Goal: Task Accomplishment & Management: Complete application form

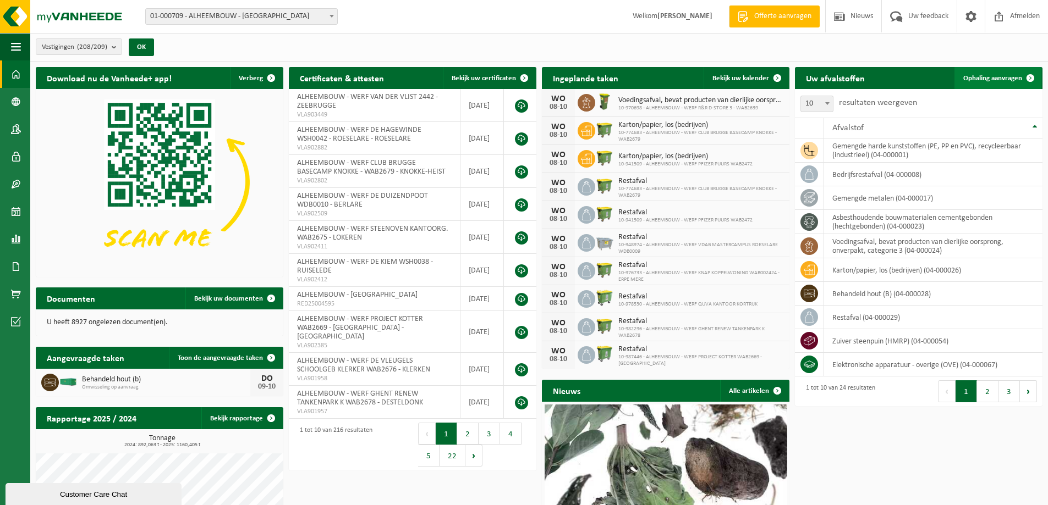
click at [1019, 79] on span at bounding box center [1030, 78] width 22 height 22
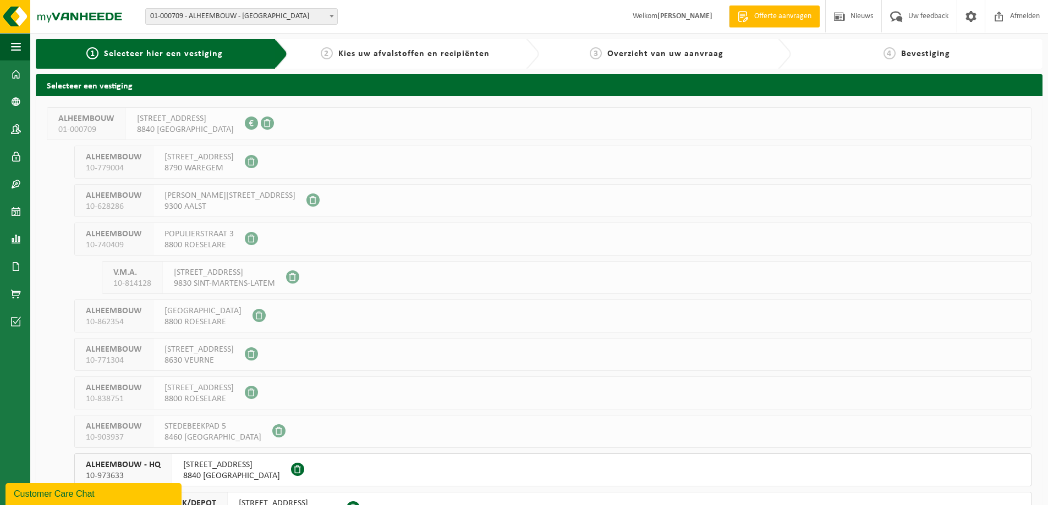
scroll to position [110, 0]
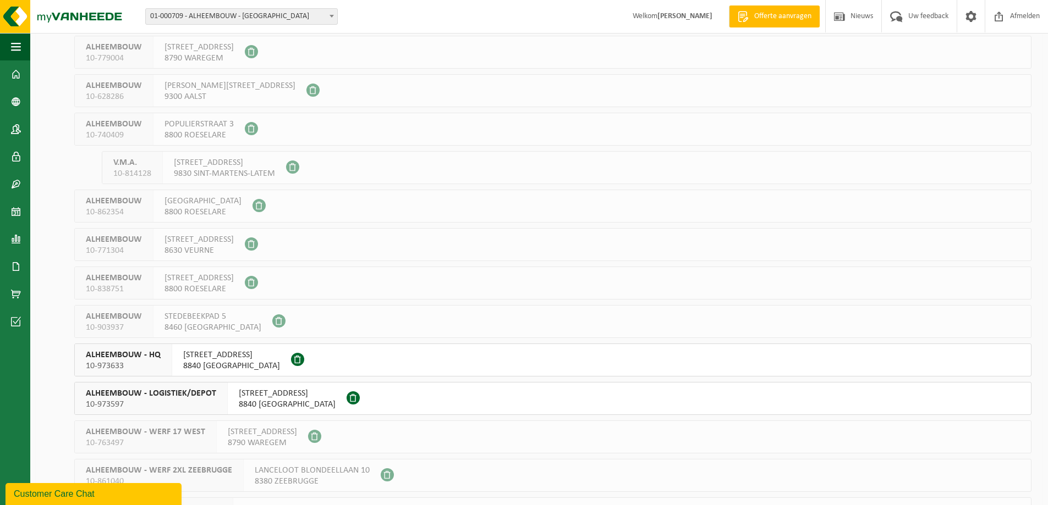
click at [273, 398] on span "ROESELARESTRAAT 205" at bounding box center [287, 393] width 97 height 11
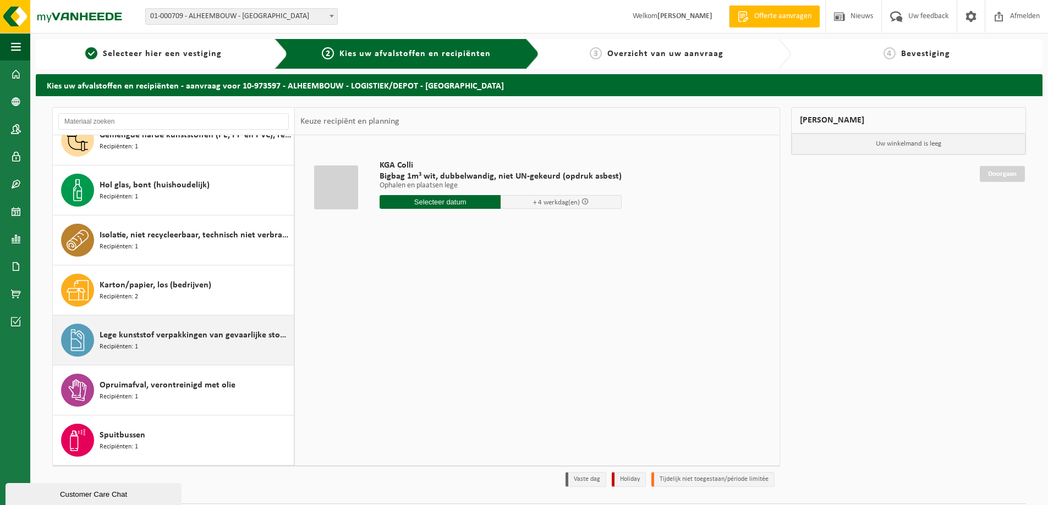
scroll to position [330, 0]
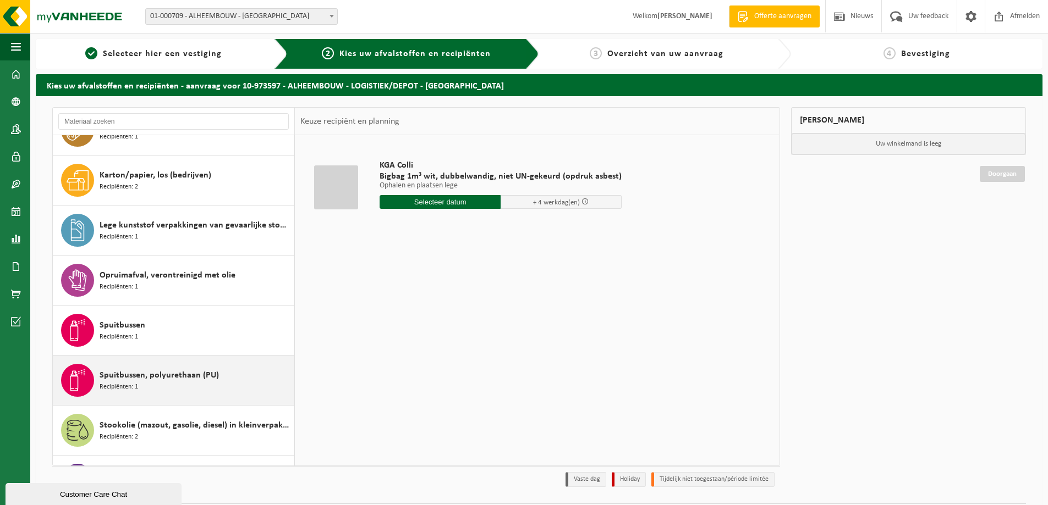
click at [186, 377] on span "Spuitbussen, polyurethaan (PU)" at bounding box center [159, 375] width 119 height 13
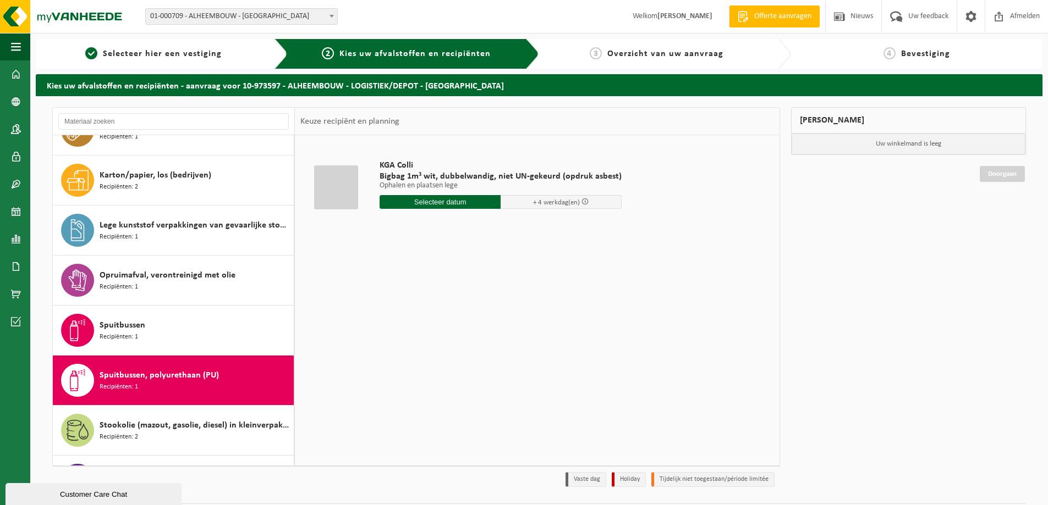
scroll to position [470, 0]
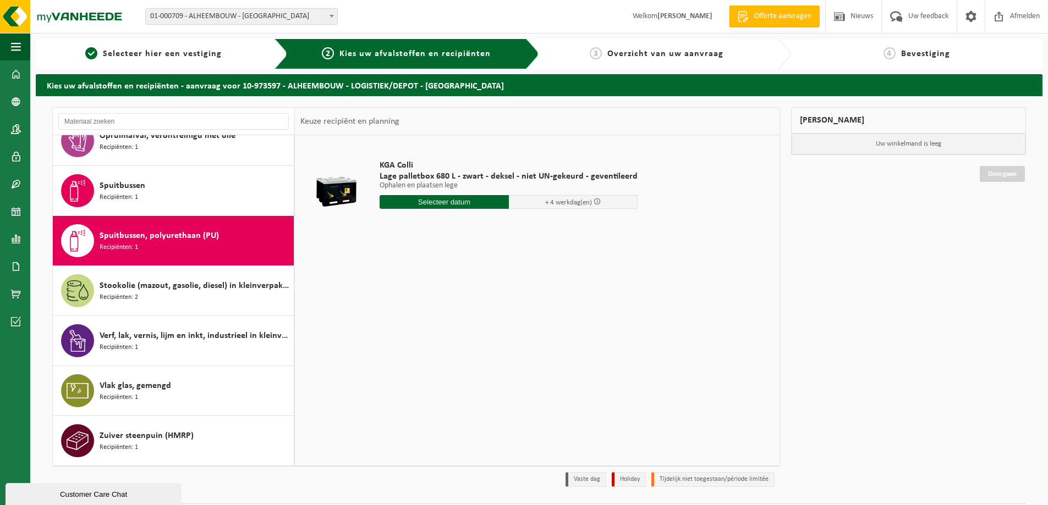
click at [463, 206] on input "text" at bounding box center [444, 202] width 129 height 14
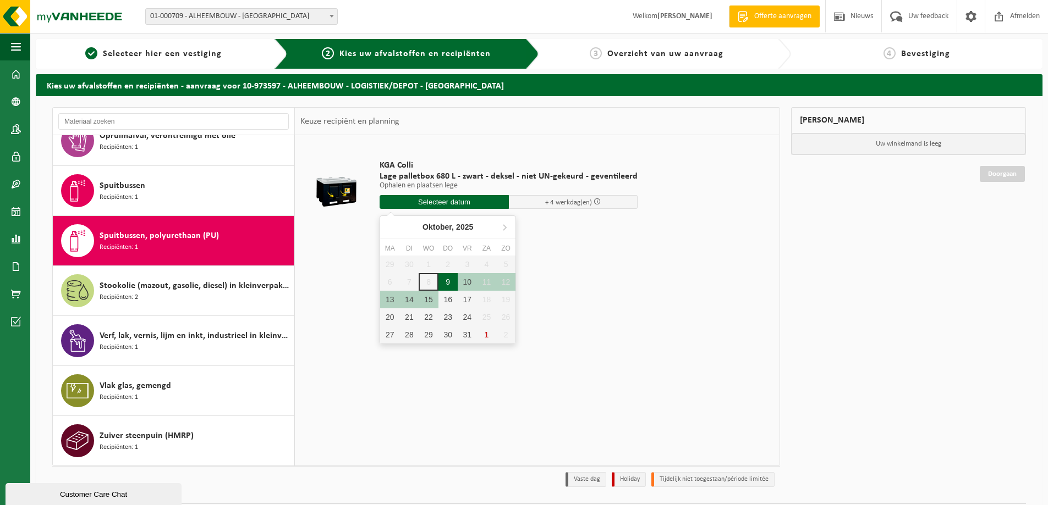
click at [450, 283] on div "9" at bounding box center [447, 282] width 19 height 18
type input "Van 2025-10-09"
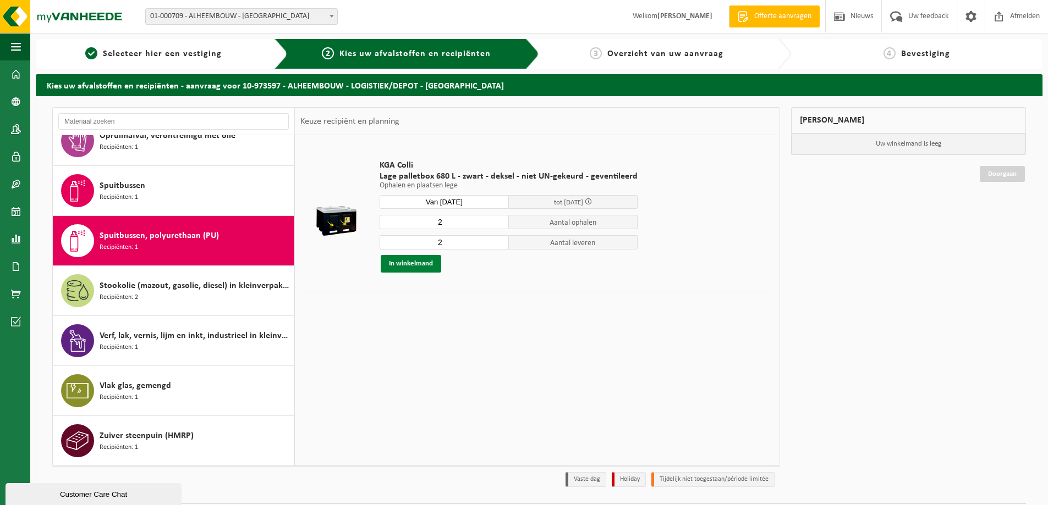
click at [393, 267] on button "In winkelmand" at bounding box center [411, 264] width 61 height 18
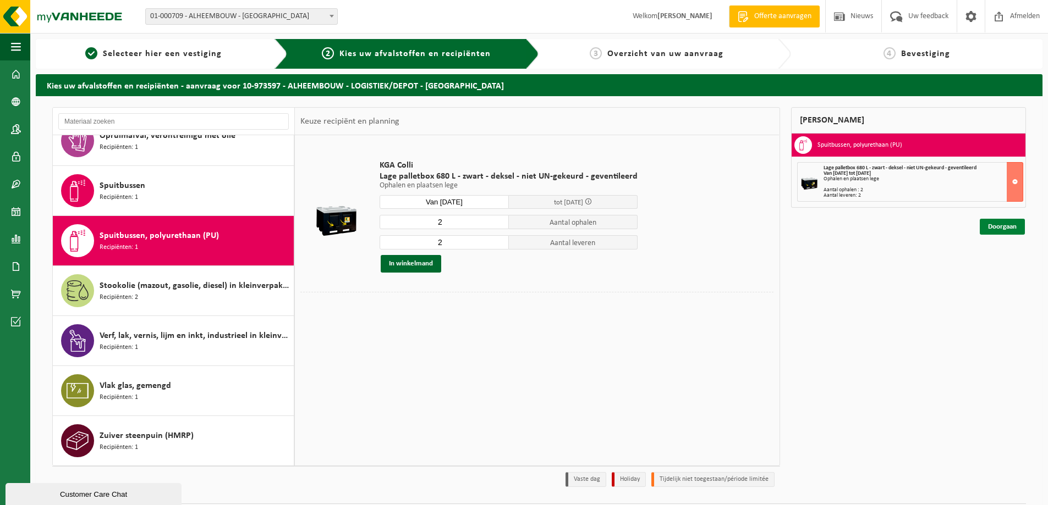
click at [1003, 226] on link "Doorgaan" at bounding box center [1002, 227] width 45 height 16
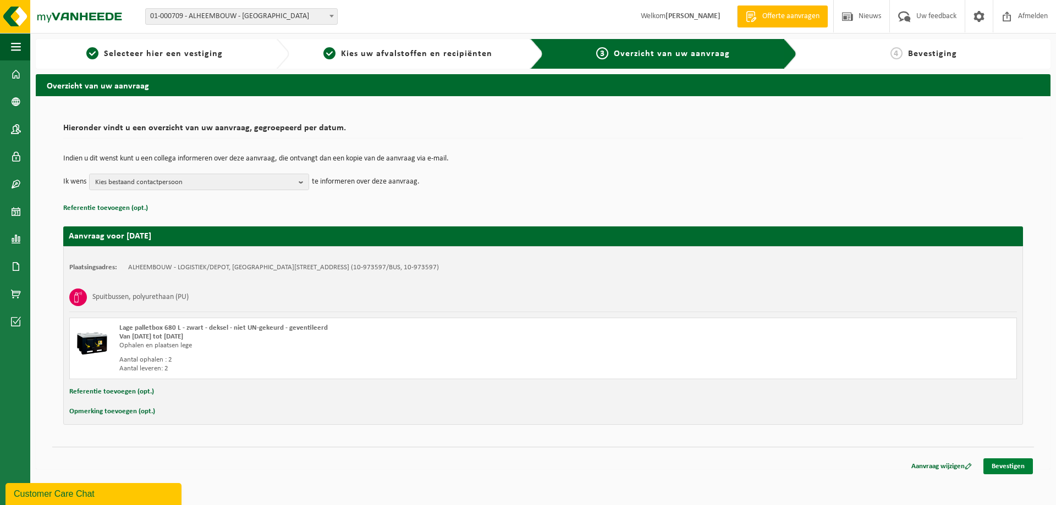
click at [1002, 466] on link "Bevestigen" at bounding box center [1008, 467] width 50 height 16
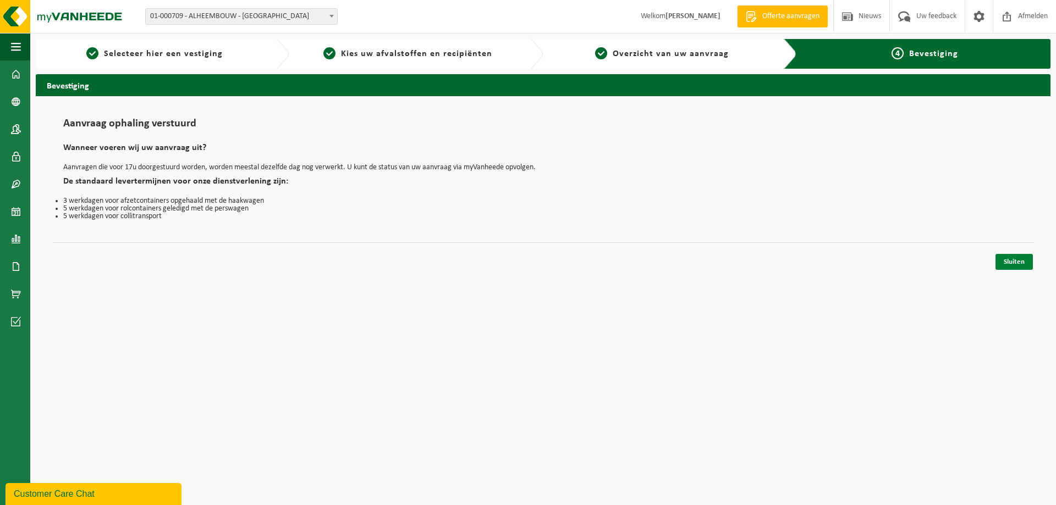
click at [1013, 261] on link "Sluiten" at bounding box center [1014, 262] width 37 height 16
